Goal: Task Accomplishment & Management: Complete application form

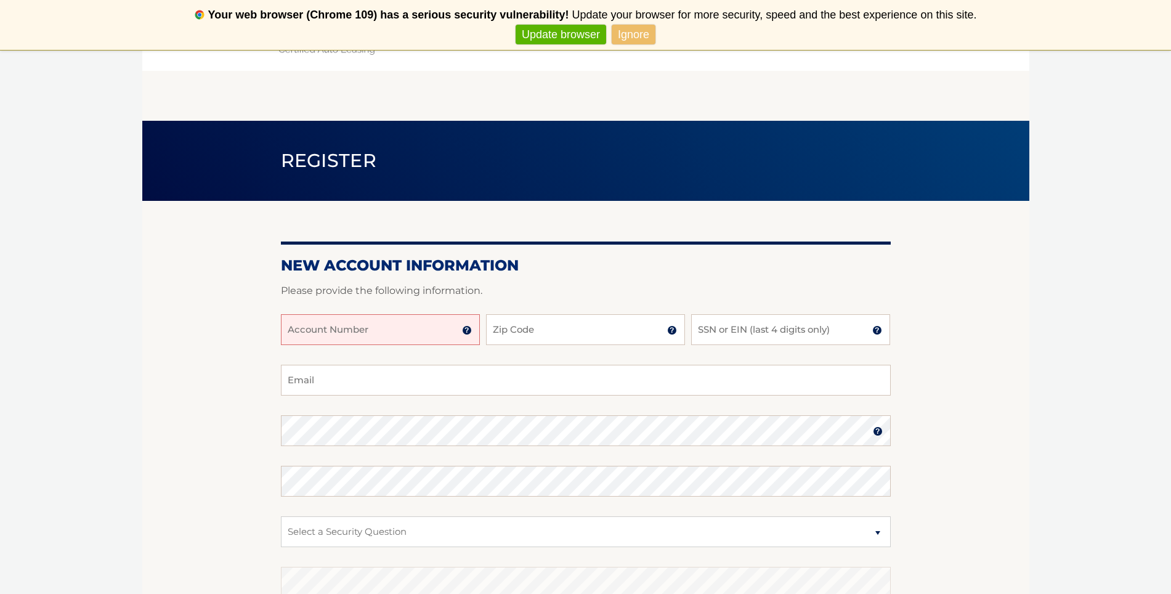
click at [427, 325] on input "Account Number" at bounding box center [380, 329] width 199 height 31
type input "44455532395"
click at [766, 331] on input "SSN or EIN (last 4 digits only)" at bounding box center [790, 329] width 199 height 31
type input "5339"
click at [325, 375] on input "Email" at bounding box center [586, 380] width 610 height 31
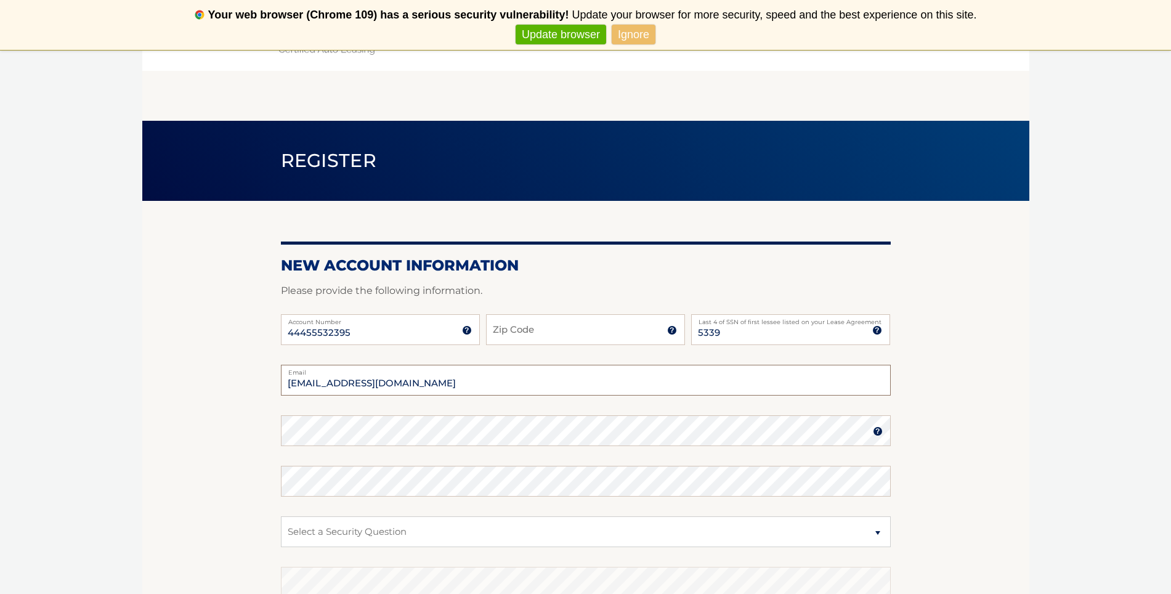
type input "[EMAIL_ADDRESS][DOMAIN_NAME]"
click at [878, 431] on img at bounding box center [878, 431] width 10 height 10
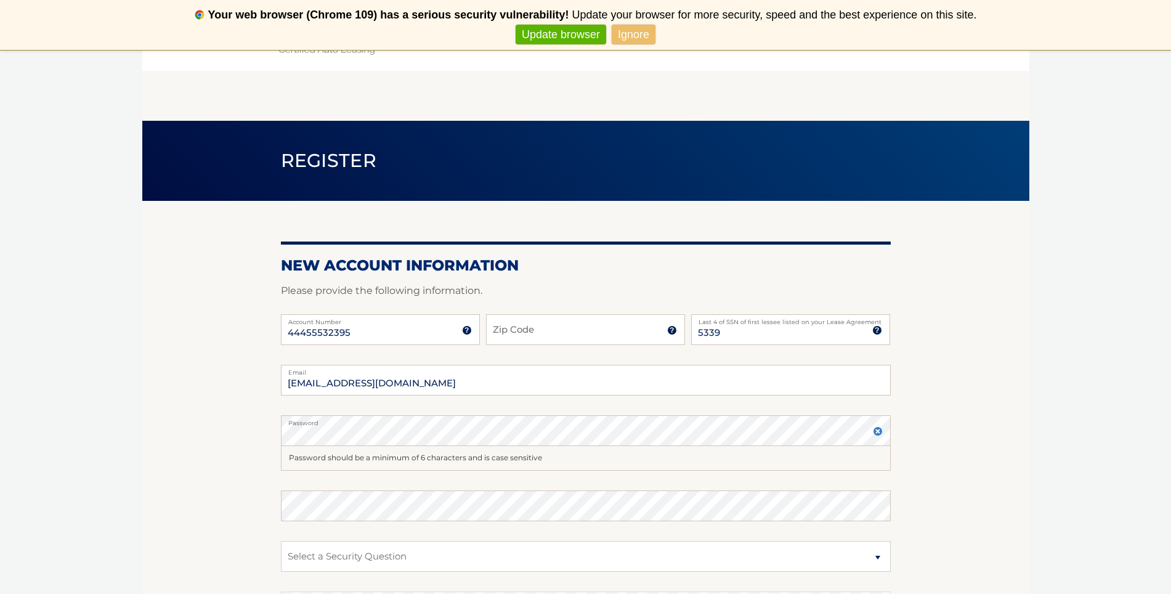
click at [878, 431] on img at bounding box center [878, 431] width 10 height 10
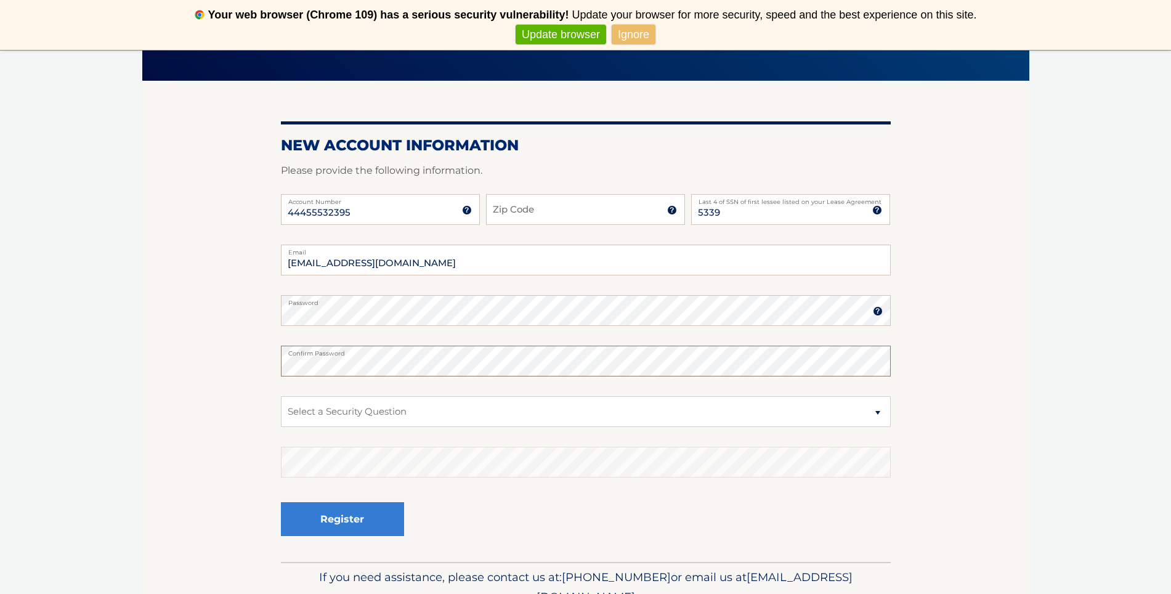
scroll to position [127, 0]
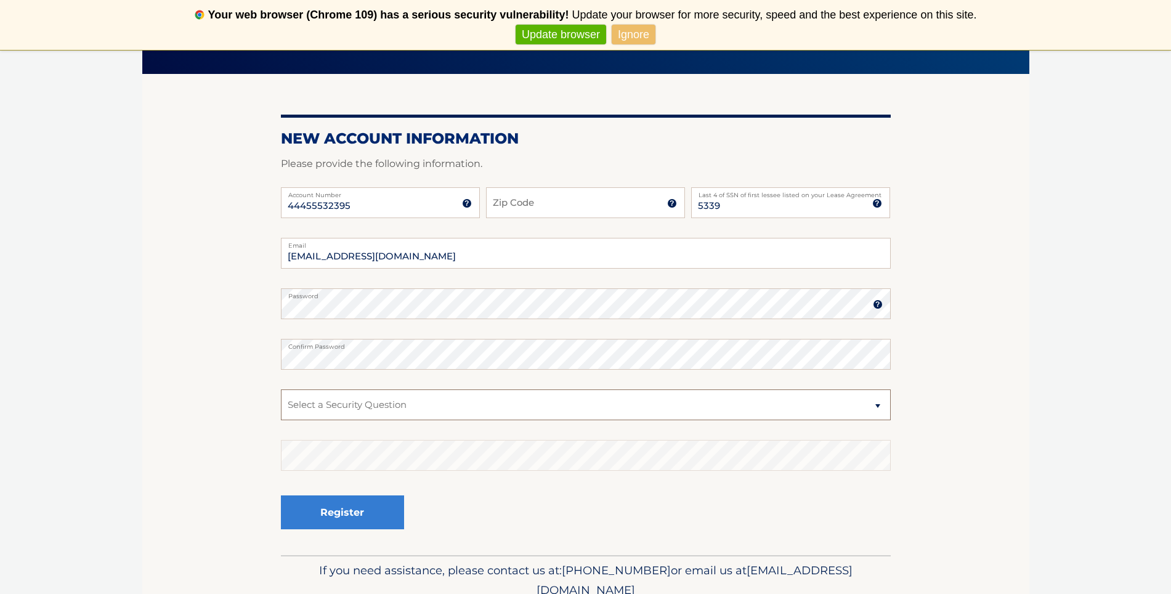
click at [398, 402] on select "Select a Security Question What was the name of your elementary school? What is…" at bounding box center [586, 404] width 610 height 31
select select "1"
click at [281, 389] on select "Select a Security Question What was the name of your elementary school? What is…" at bounding box center [586, 404] width 610 height 31
click at [352, 514] on button "Register" at bounding box center [342, 512] width 123 height 34
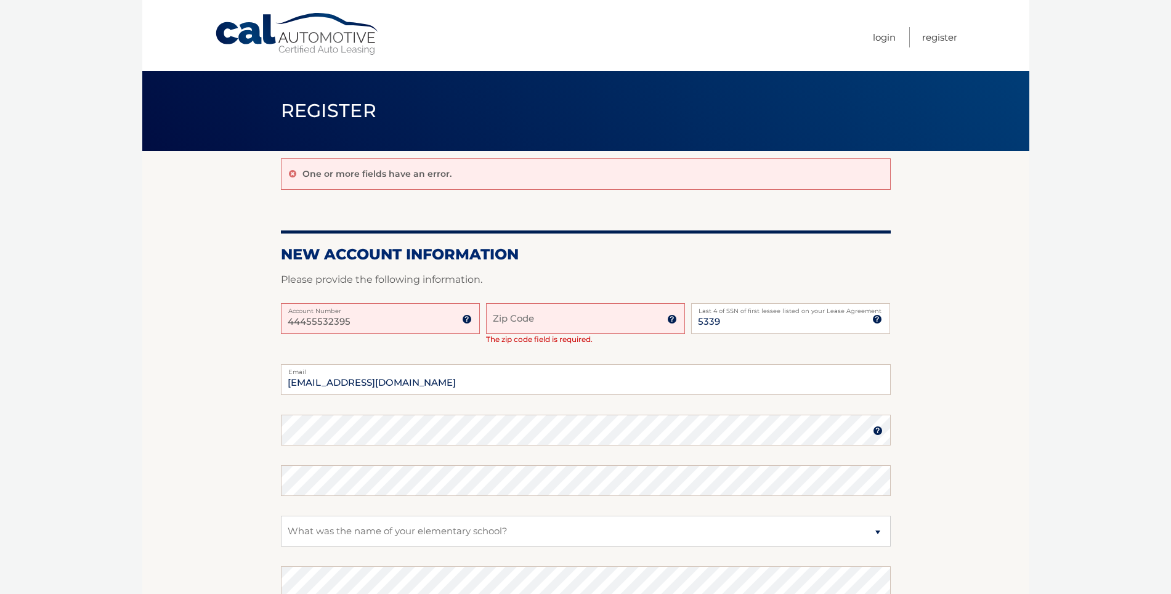
click at [538, 322] on input "Zip Code" at bounding box center [585, 318] width 199 height 31
type input "18707"
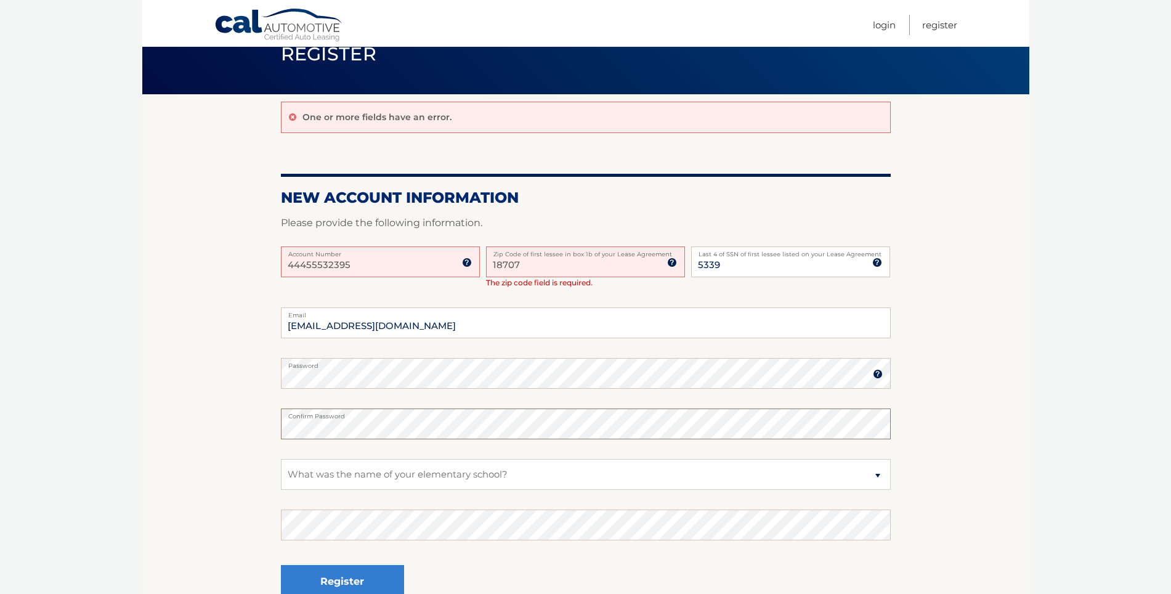
scroll to position [59, 0]
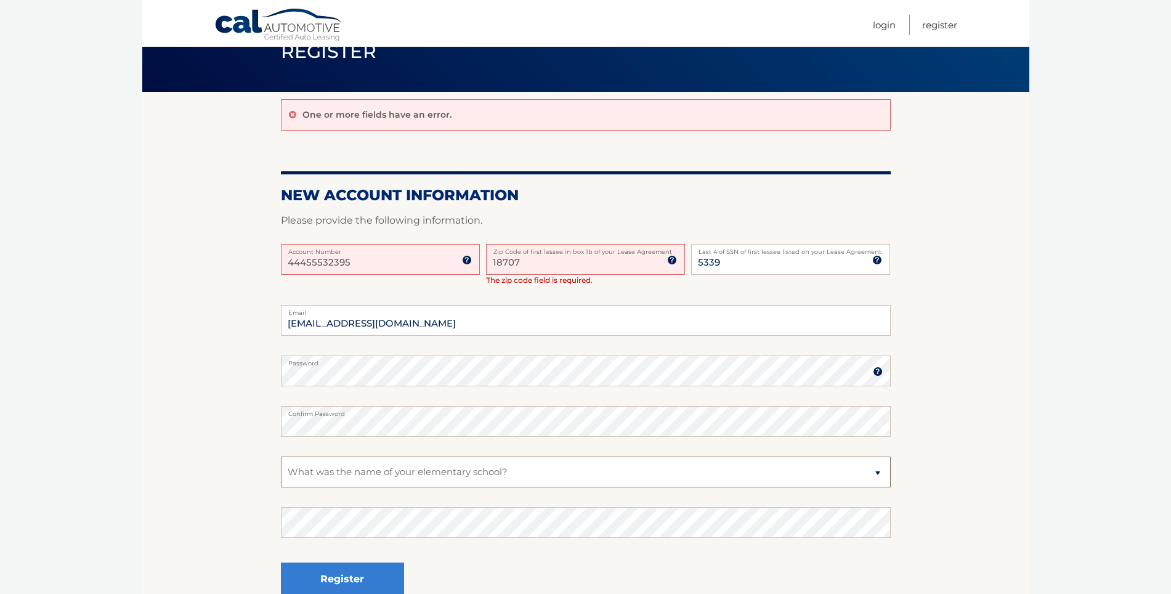
click at [448, 470] on select "Select a Security Question What was the name of your elementary school? What is…" at bounding box center [586, 472] width 610 height 31
click at [281, 457] on select "Select a Security Question What was the name of your elementary school? What is…" at bounding box center [586, 472] width 610 height 31
click at [341, 575] on button "Register" at bounding box center [342, 579] width 123 height 34
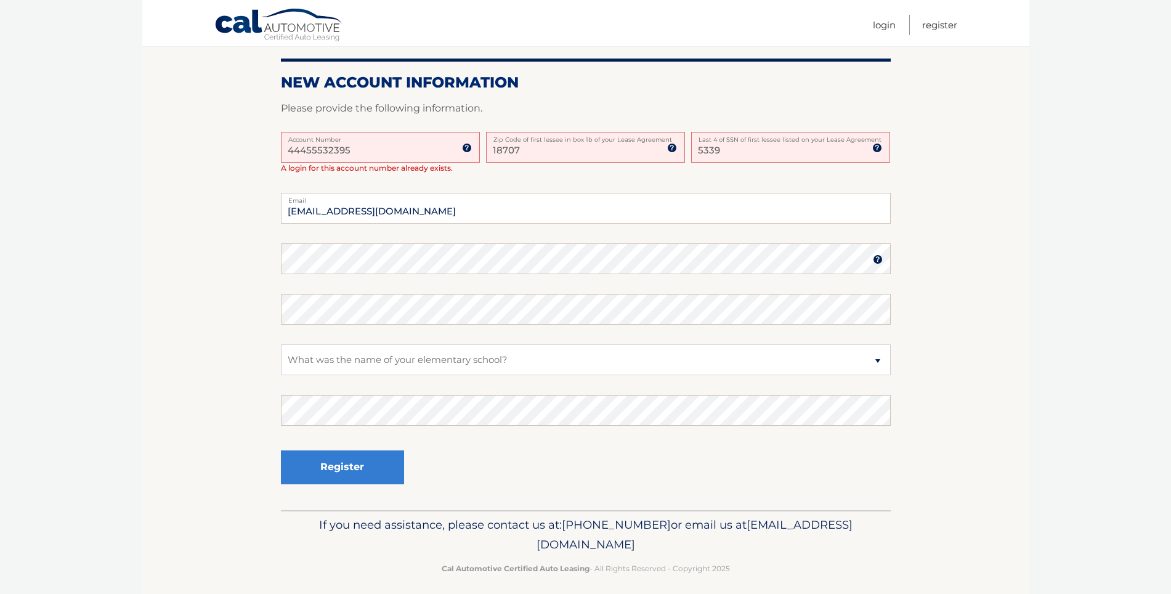
scroll to position [292, 0]
